Goal: Navigation & Orientation: Understand site structure

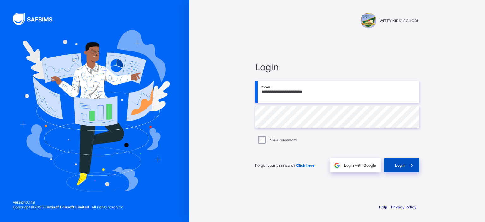
click at [404, 167] on span "Login" at bounding box center [400, 165] width 10 height 5
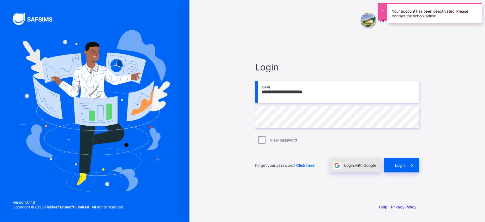
click at [351, 165] on span "Login with Google" at bounding box center [360, 165] width 32 height 5
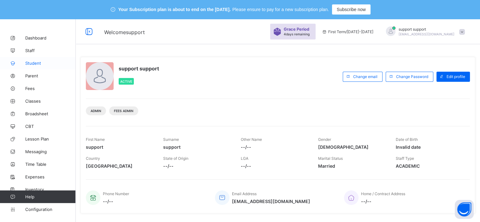
click at [36, 65] on span "Student" at bounding box center [50, 63] width 51 height 5
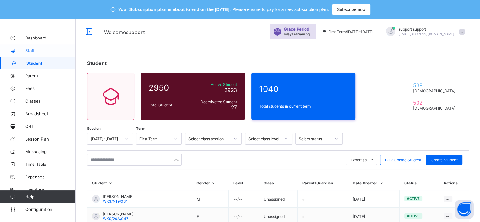
click at [32, 48] on span "Staff" at bounding box center [50, 50] width 51 height 5
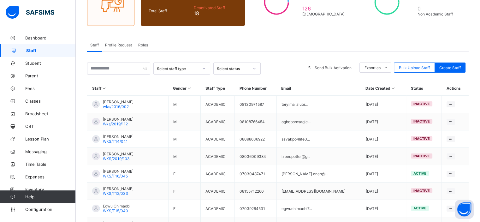
scroll to position [94, 0]
click at [121, 44] on span "Profile Request" at bounding box center [118, 44] width 27 height 5
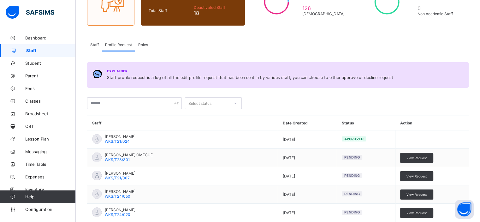
click at [144, 42] on span "Roles" at bounding box center [143, 44] width 10 height 5
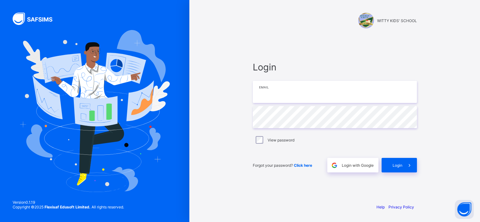
type input "**********"
